Goal: Transaction & Acquisition: Purchase product/service

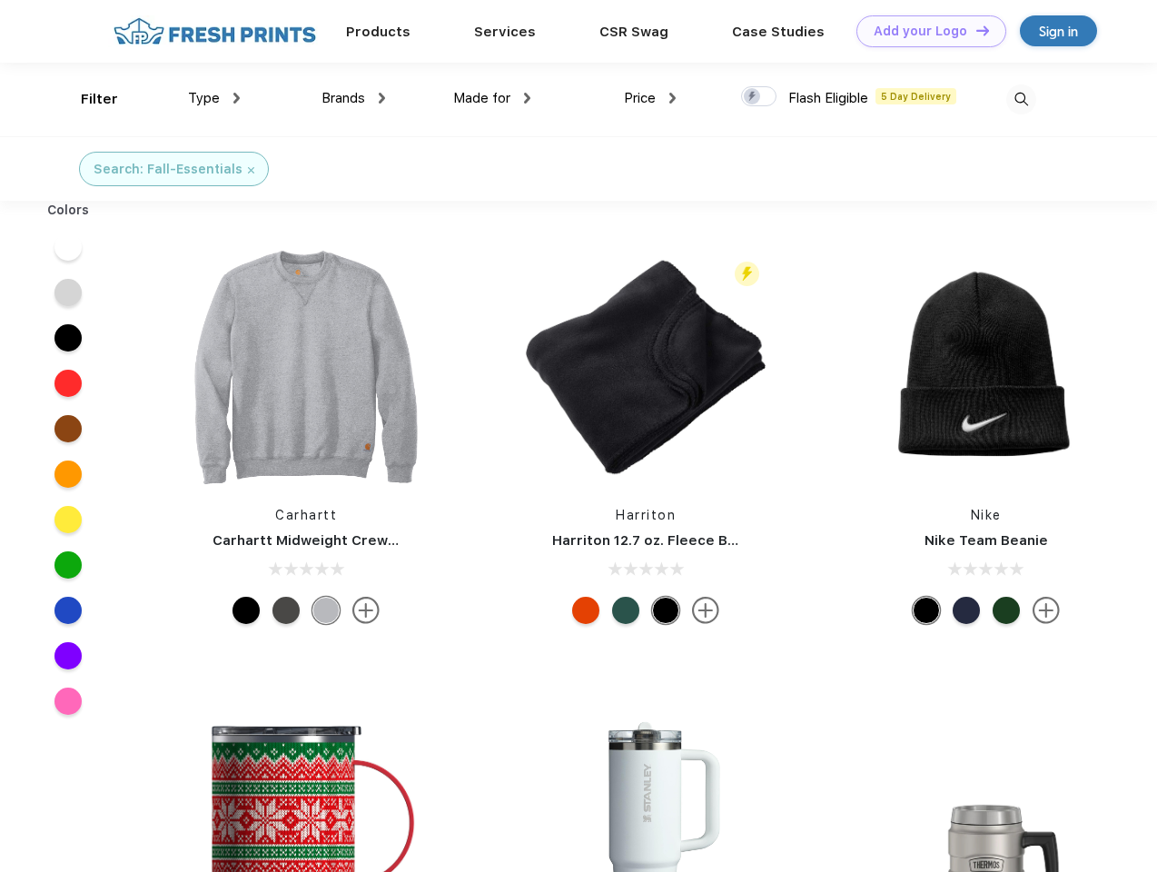
click at [925, 31] on link "Add your Logo Design Tool" at bounding box center [931, 31] width 150 height 32
click at [0, 0] on div "Design Tool" at bounding box center [0, 0] width 0 height 0
click at [974, 30] on link "Add your Logo Design Tool" at bounding box center [931, 31] width 150 height 32
click at [87, 99] on div "Filter" at bounding box center [99, 99] width 37 height 21
click at [214, 98] on span "Type" at bounding box center [204, 98] width 32 height 16
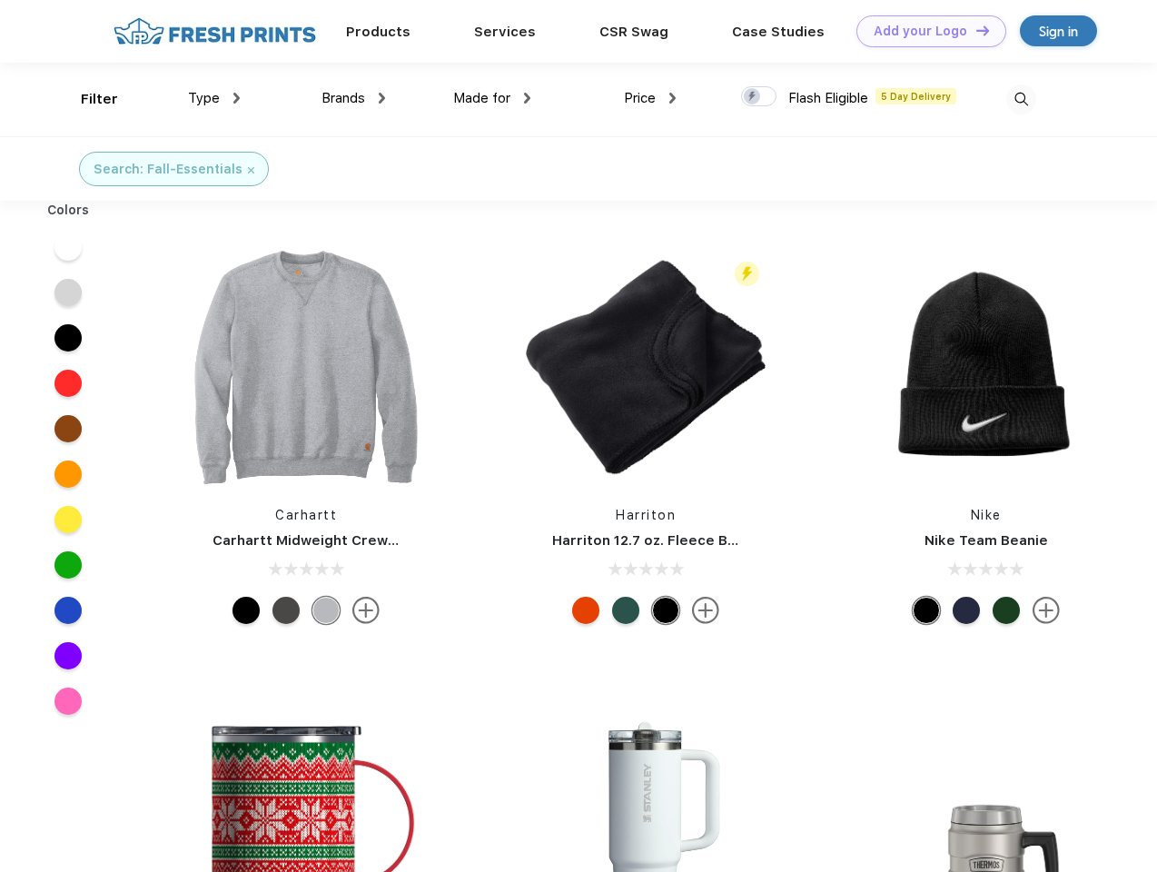
click at [353, 98] on span "Brands" at bounding box center [343, 98] width 44 height 16
click at [492, 98] on span "Made for" at bounding box center [481, 98] width 57 height 16
click at [650, 98] on span "Price" at bounding box center [640, 98] width 32 height 16
click at [759, 97] on div at bounding box center [758, 96] width 35 height 20
click at [753, 97] on input "checkbox" at bounding box center [747, 91] width 12 height 12
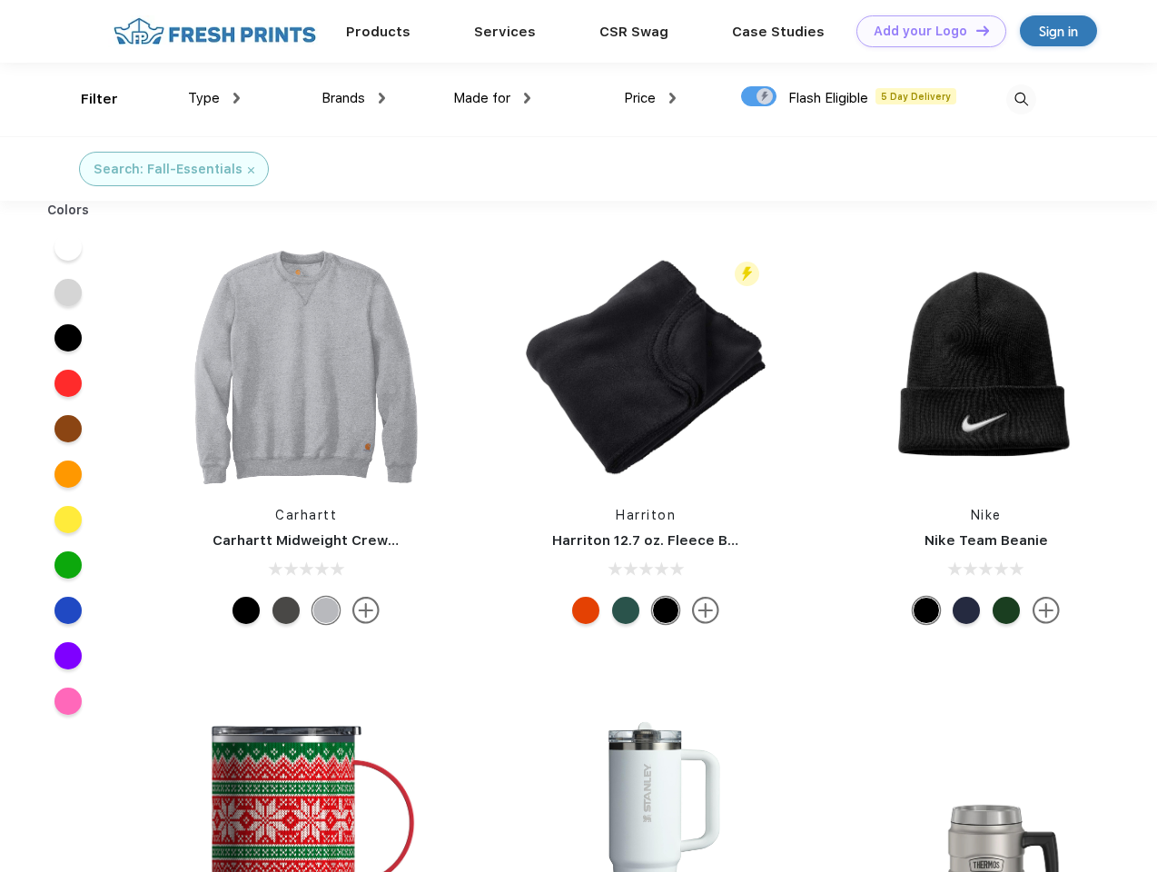
click at [1021, 99] on img at bounding box center [1021, 99] width 30 height 30
